Goal: Transaction & Acquisition: Purchase product/service

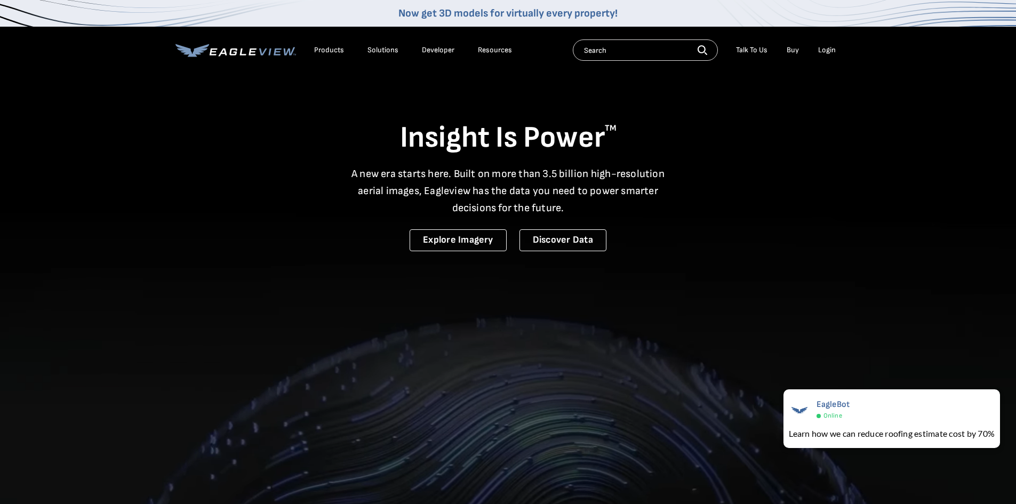
click at [831, 54] on div "Login" at bounding box center [827, 50] width 18 height 10
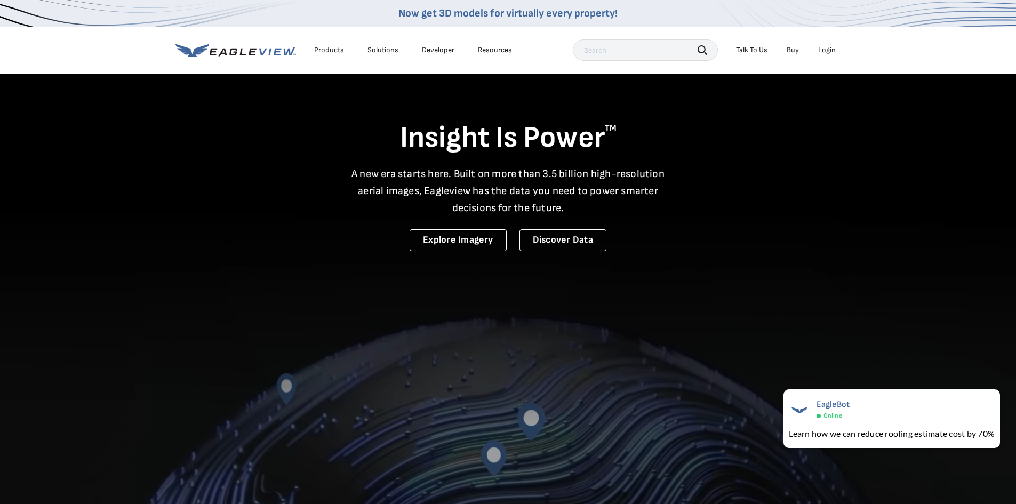
click at [827, 51] on div "Login" at bounding box center [827, 50] width 18 height 10
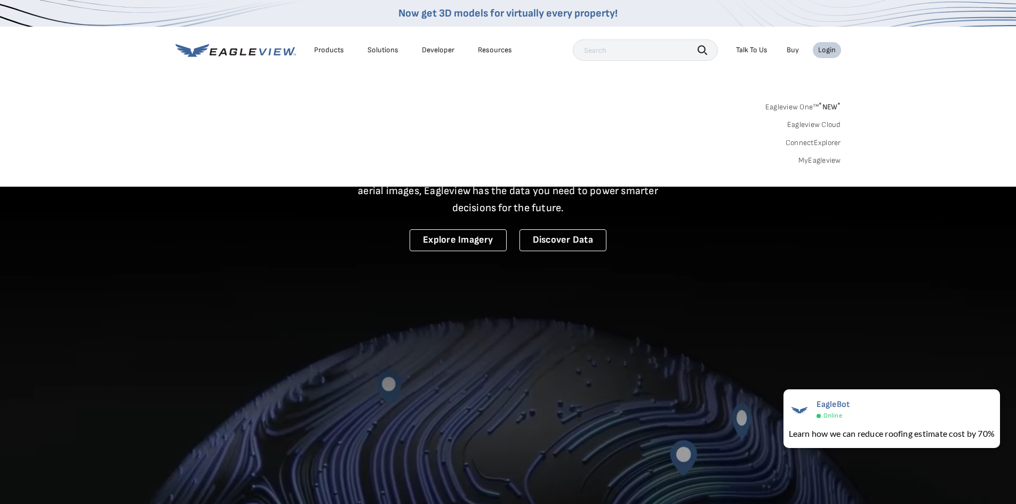
click at [813, 161] on link "MyEagleview" at bounding box center [820, 161] width 43 height 10
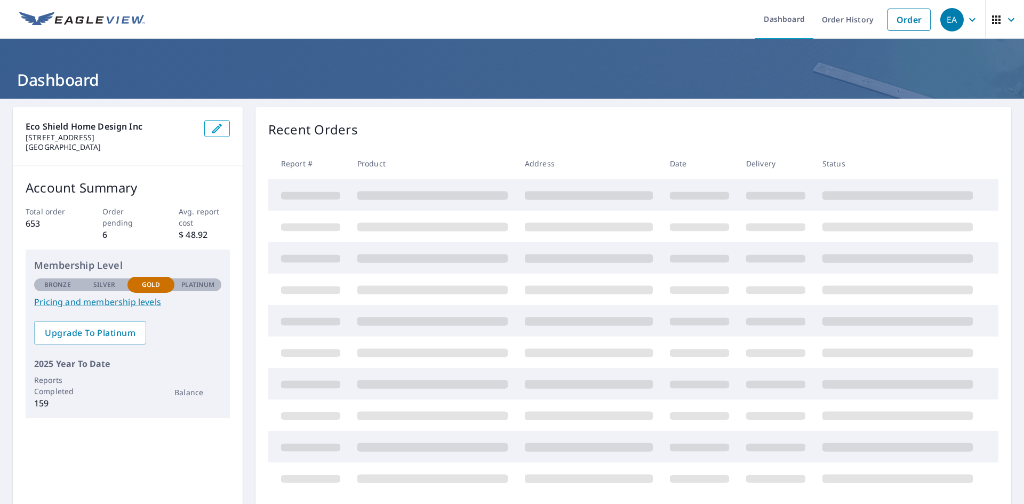
click at [405, 101] on div "Eco Shield Home Design Inc [STREET_ADDRESS] Account Summary Total order 653 Ord…" at bounding box center [512, 350] width 1024 height 503
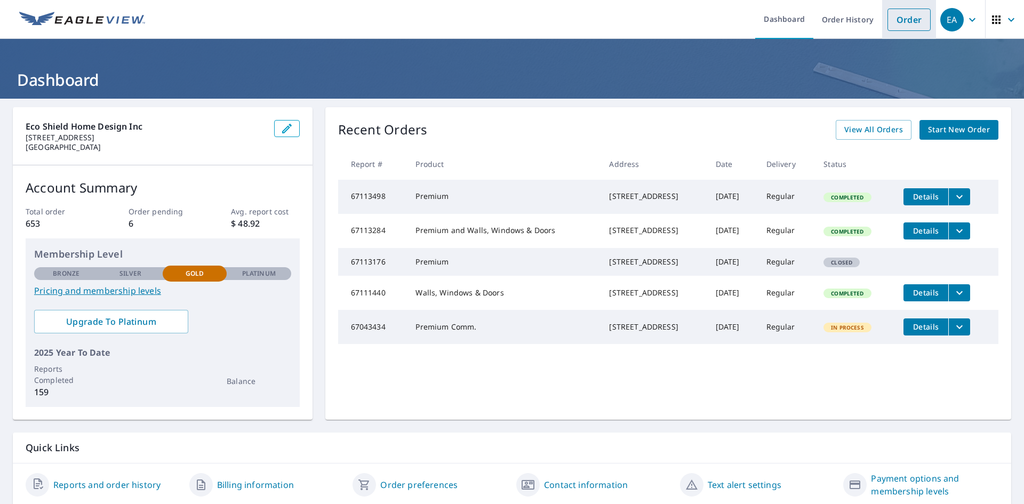
click at [906, 18] on link "Order" at bounding box center [909, 20] width 43 height 22
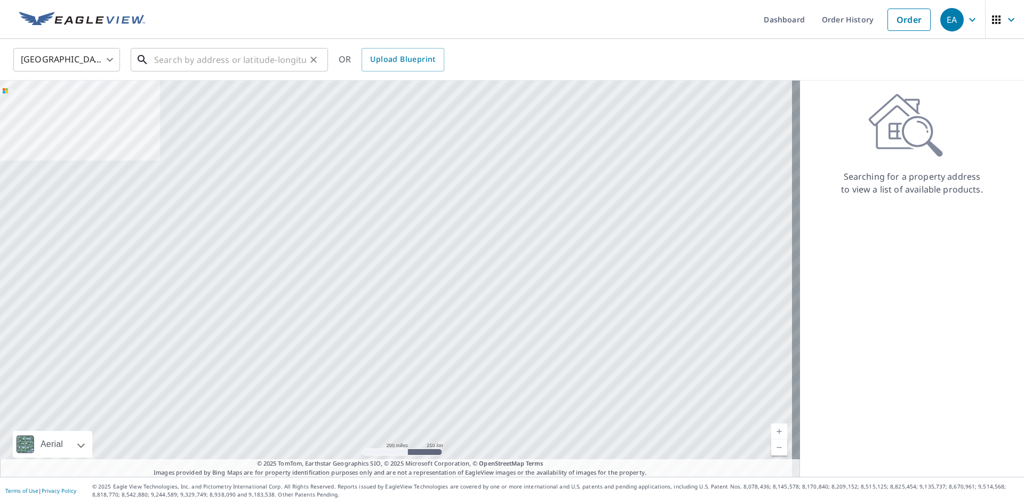
click at [212, 55] on input "text" at bounding box center [230, 60] width 152 height 30
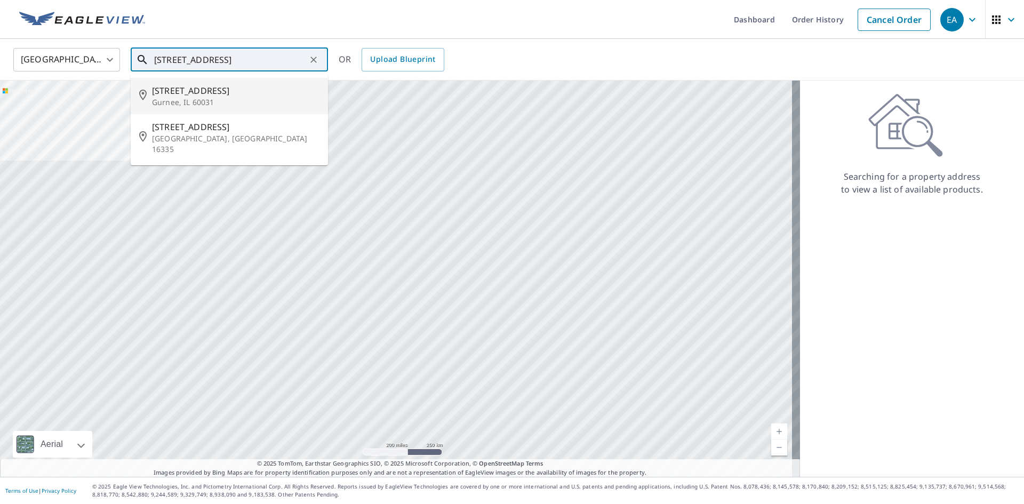
click at [194, 103] on p "Gurnee, IL 60031" at bounding box center [236, 102] width 168 height 11
type input "[STREET_ADDRESS]"
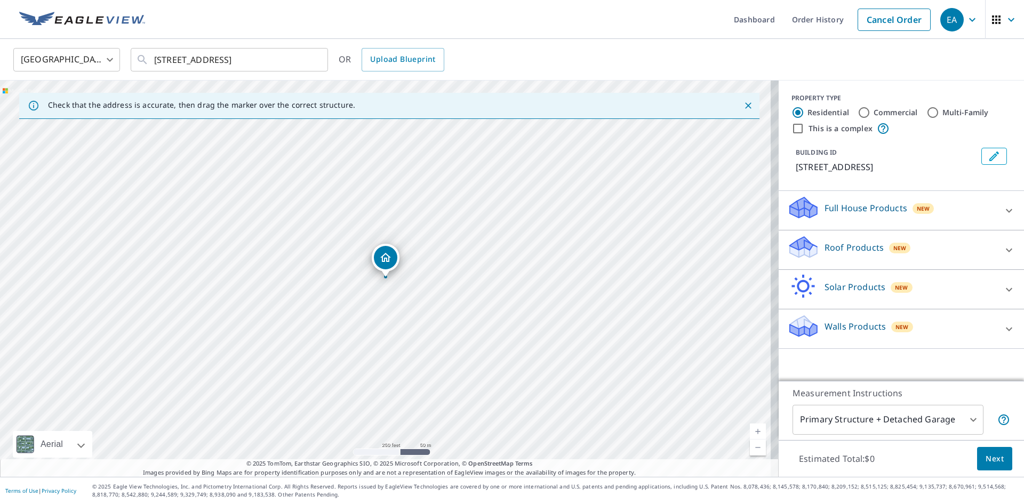
click at [905, 215] on div "Full House Products New" at bounding box center [892, 210] width 209 height 30
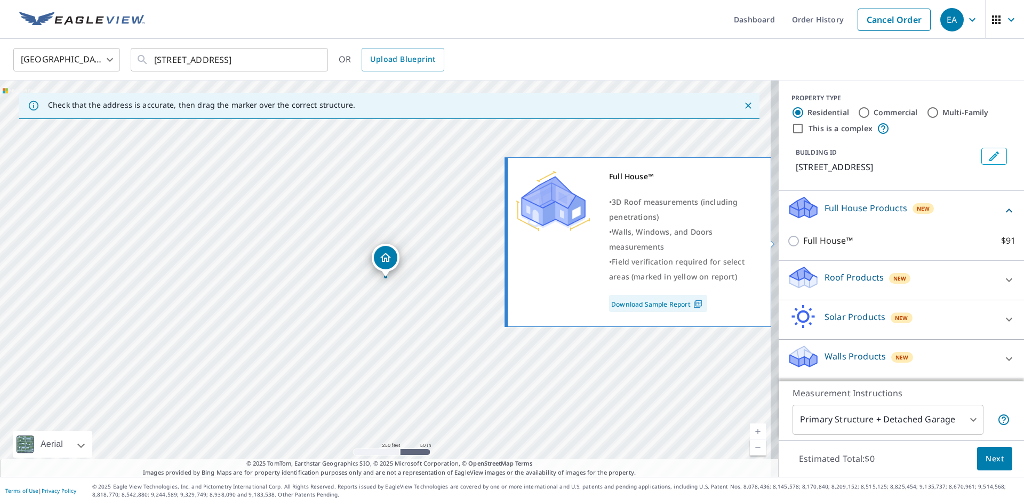
click at [788, 242] on input "Full House™ $91" at bounding box center [796, 241] width 16 height 13
checkbox input "true"
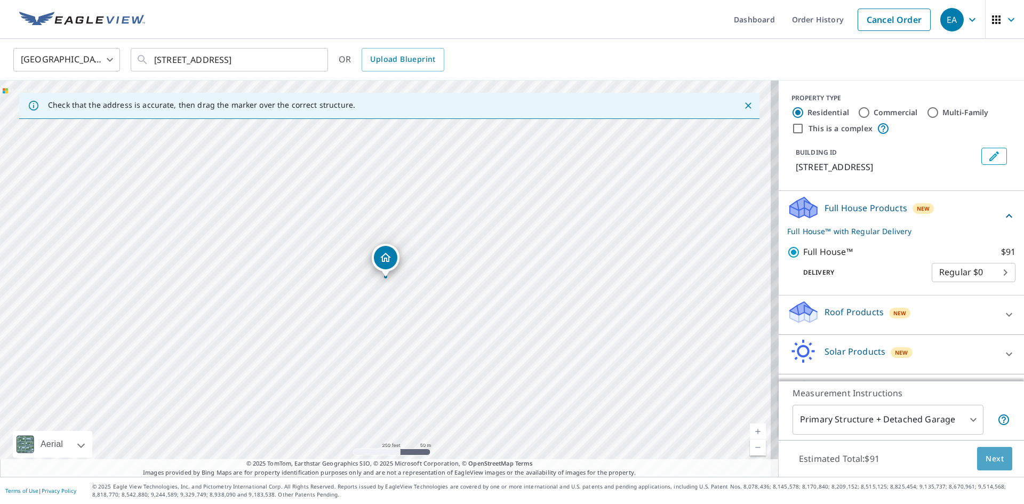
click at [987, 460] on span "Next" at bounding box center [995, 458] width 18 height 13
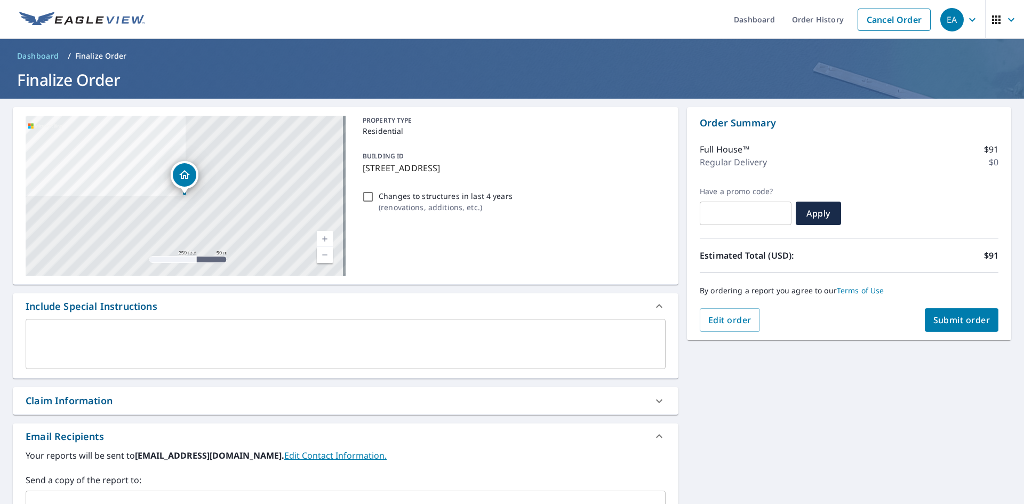
click at [677, 266] on div "[STREET_ADDRESS][GEOGRAPHIC_DATA] A standard road map Aerial A detailed look fr…" at bounding box center [512, 372] width 1024 height 546
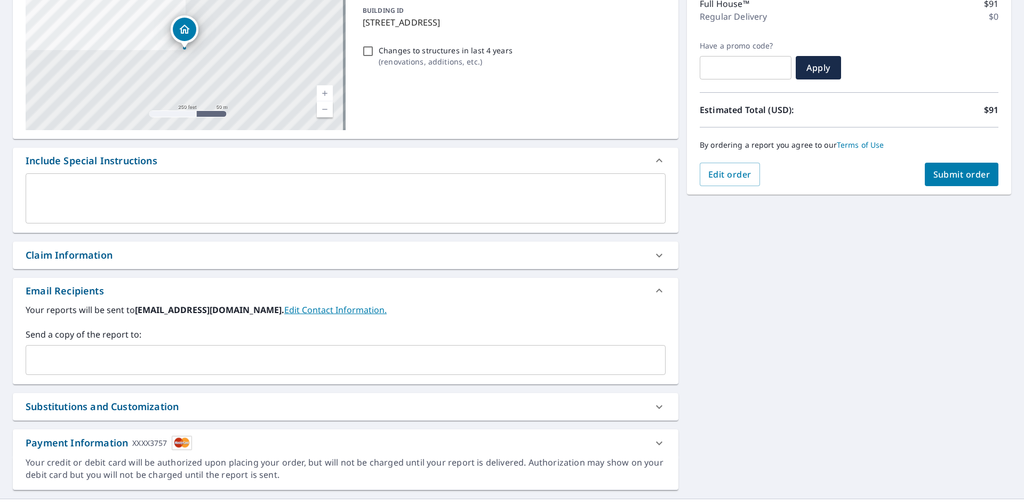
scroll to position [160, 0]
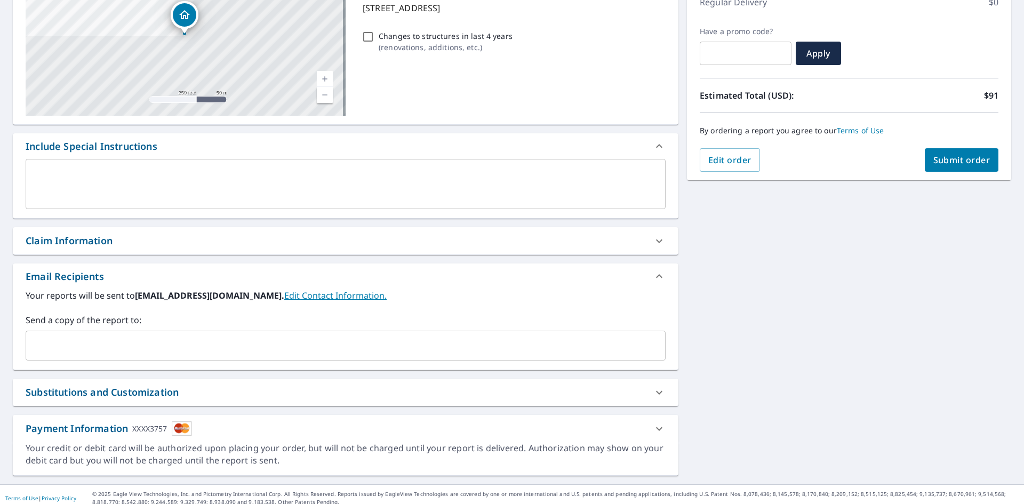
click at [961, 150] on button "Submit order" at bounding box center [962, 159] width 74 height 23
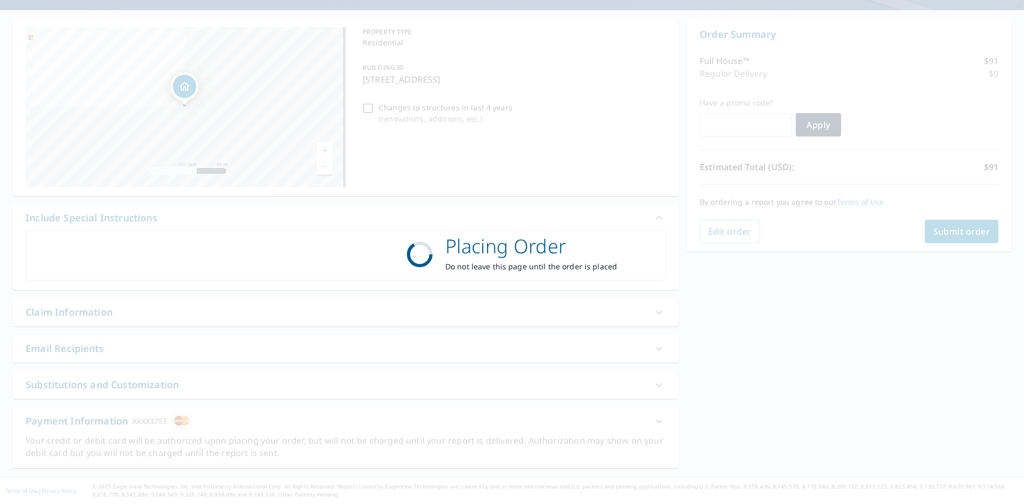
scroll to position [89, 0]
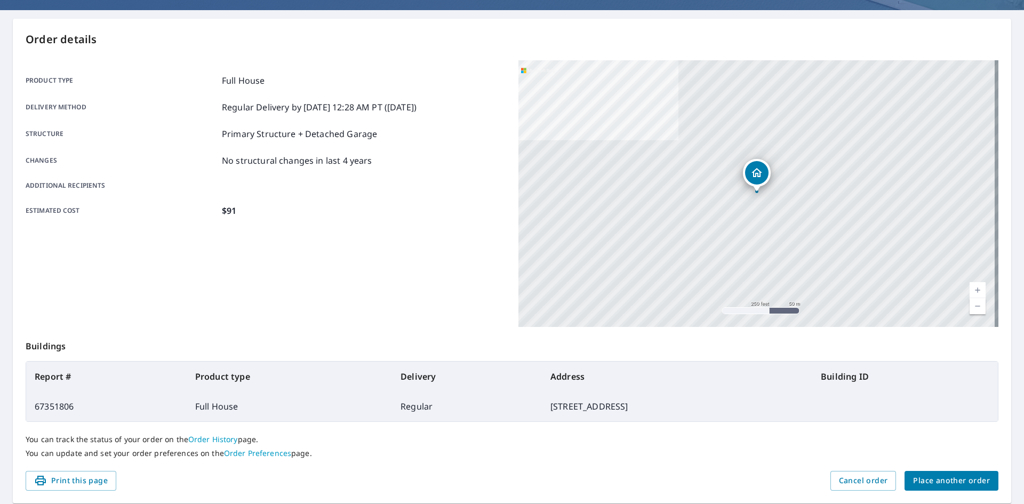
click at [466, 238] on div "Product type Full House Delivery method Regular Delivery by [DATE] 12:28 AM PT …" at bounding box center [266, 193] width 480 height 267
